Goal: Navigation & Orientation: Locate item on page

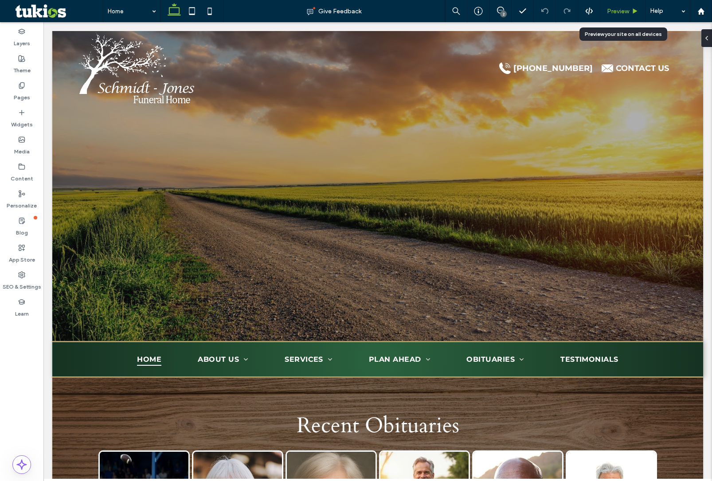
click at [615, 4] on div "Preview" at bounding box center [622, 11] width 45 height 22
click at [619, 9] on span "Preview" at bounding box center [618, 12] width 22 height 8
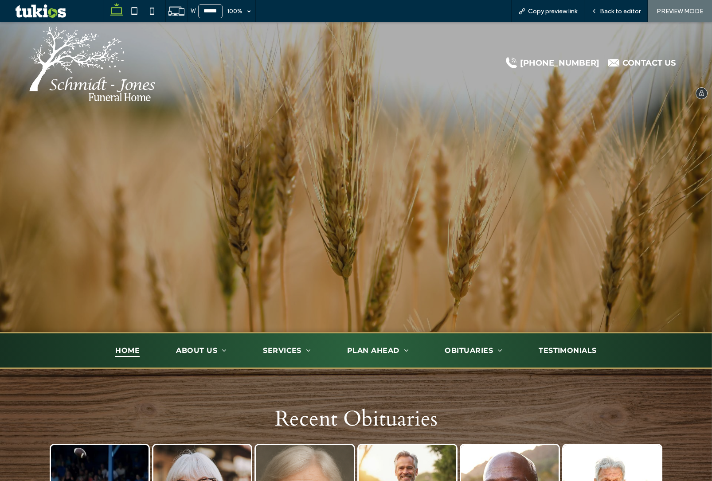
click at [336, 73] on div "[PHONE_NUMBER] CONTACT US" at bounding box center [419, 63] width 526 height 82
click at [366, 93] on div "[PHONE_NUMBER] CONTACT US" at bounding box center [419, 63] width 526 height 82
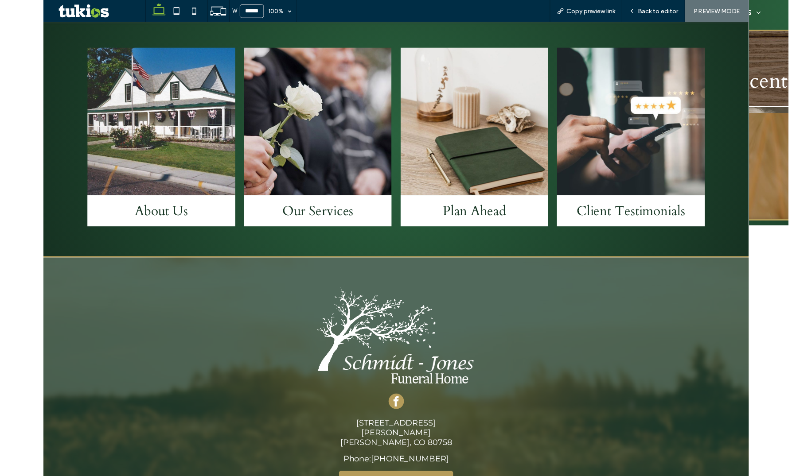
scroll to position [1242, 0]
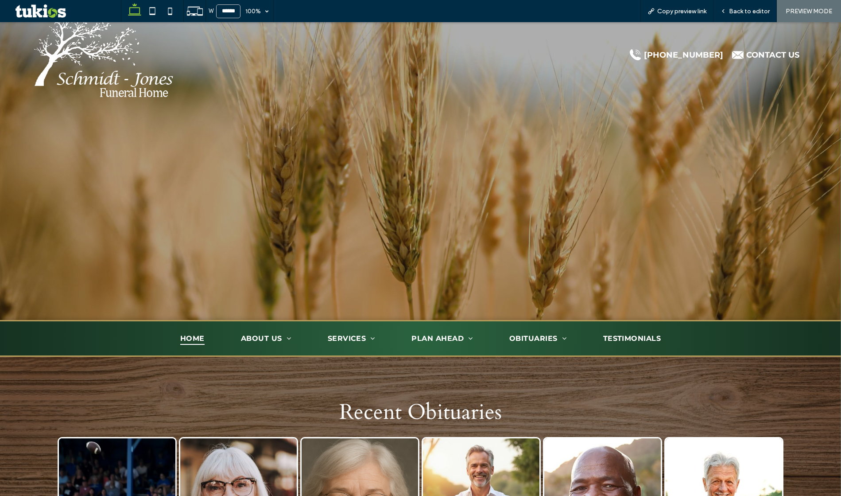
scroll to position [0, 0]
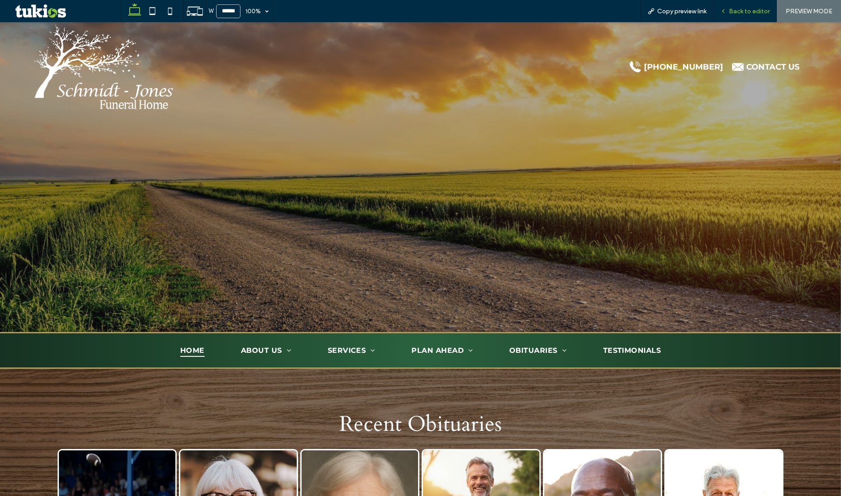
click at [711, 10] on span "Back to editor" at bounding box center [749, 12] width 41 height 8
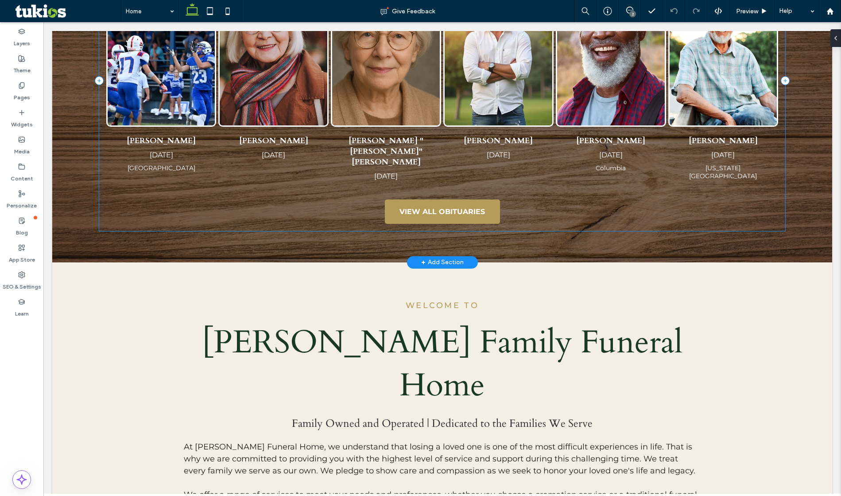
scroll to position [472, 0]
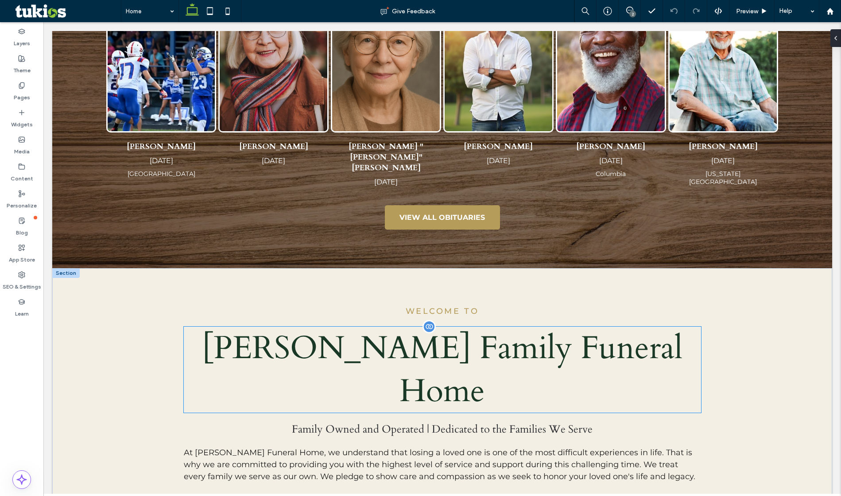
click at [432, 350] on span "[PERSON_NAME] Family Funeral Home" at bounding box center [442, 370] width 481 height 86
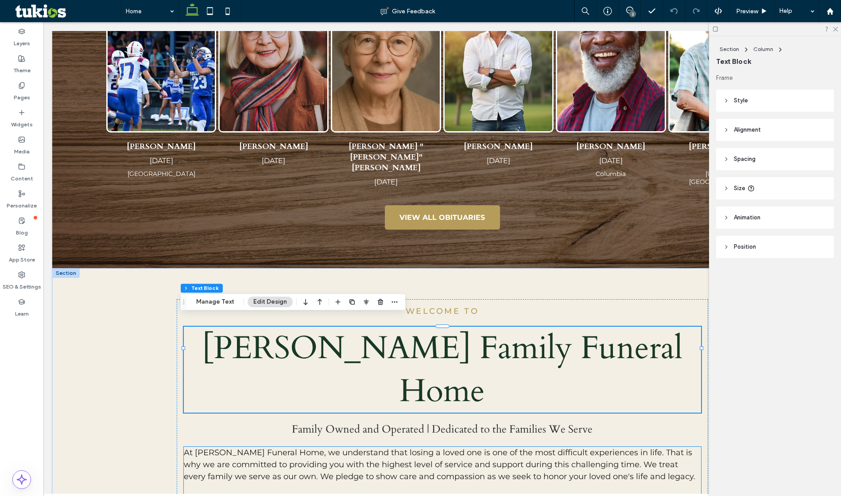
click at [438, 448] on span "At [PERSON_NAME] Funeral Home, we understand that losing a loved one is one of …" at bounding box center [440, 465] width 512 height 34
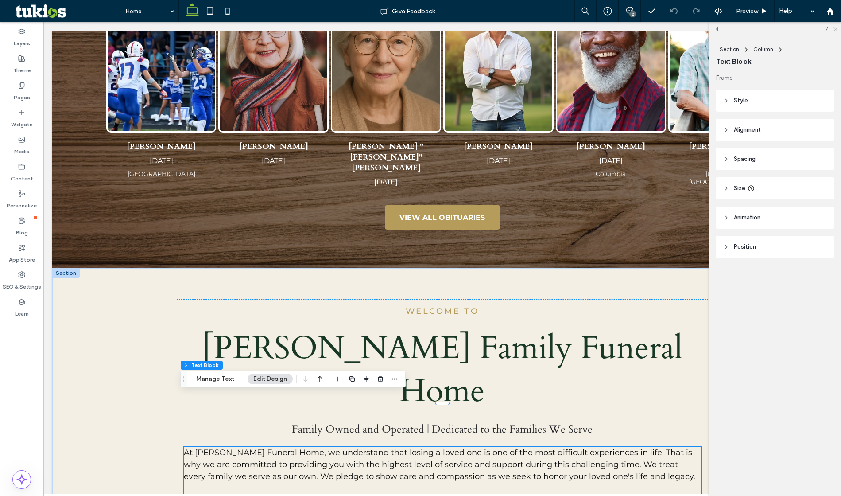
click at [711, 28] on icon at bounding box center [836, 29] width 6 height 6
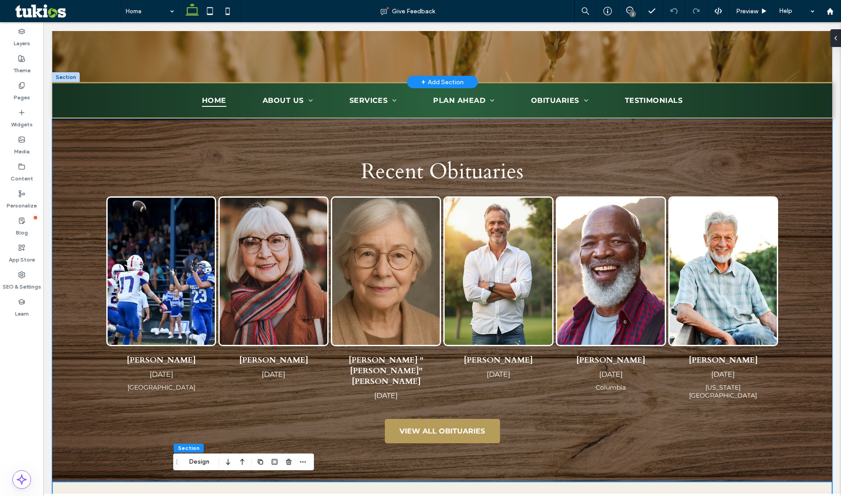
scroll to position [0, 0]
